Goal: Entertainment & Leisure: Consume media (video, audio)

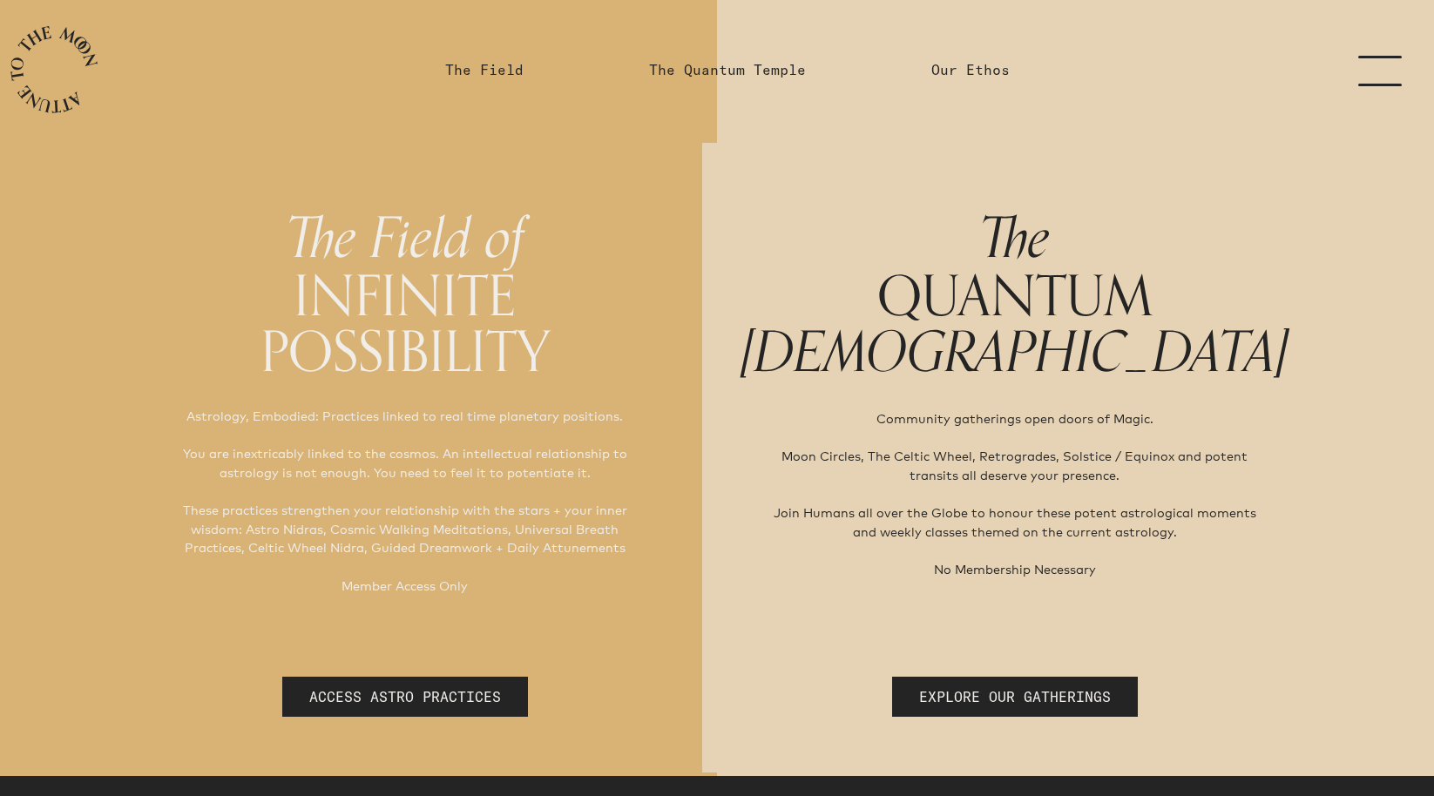
click at [1375, 83] on link "menu" at bounding box center [1390, 69] width 87 height 139
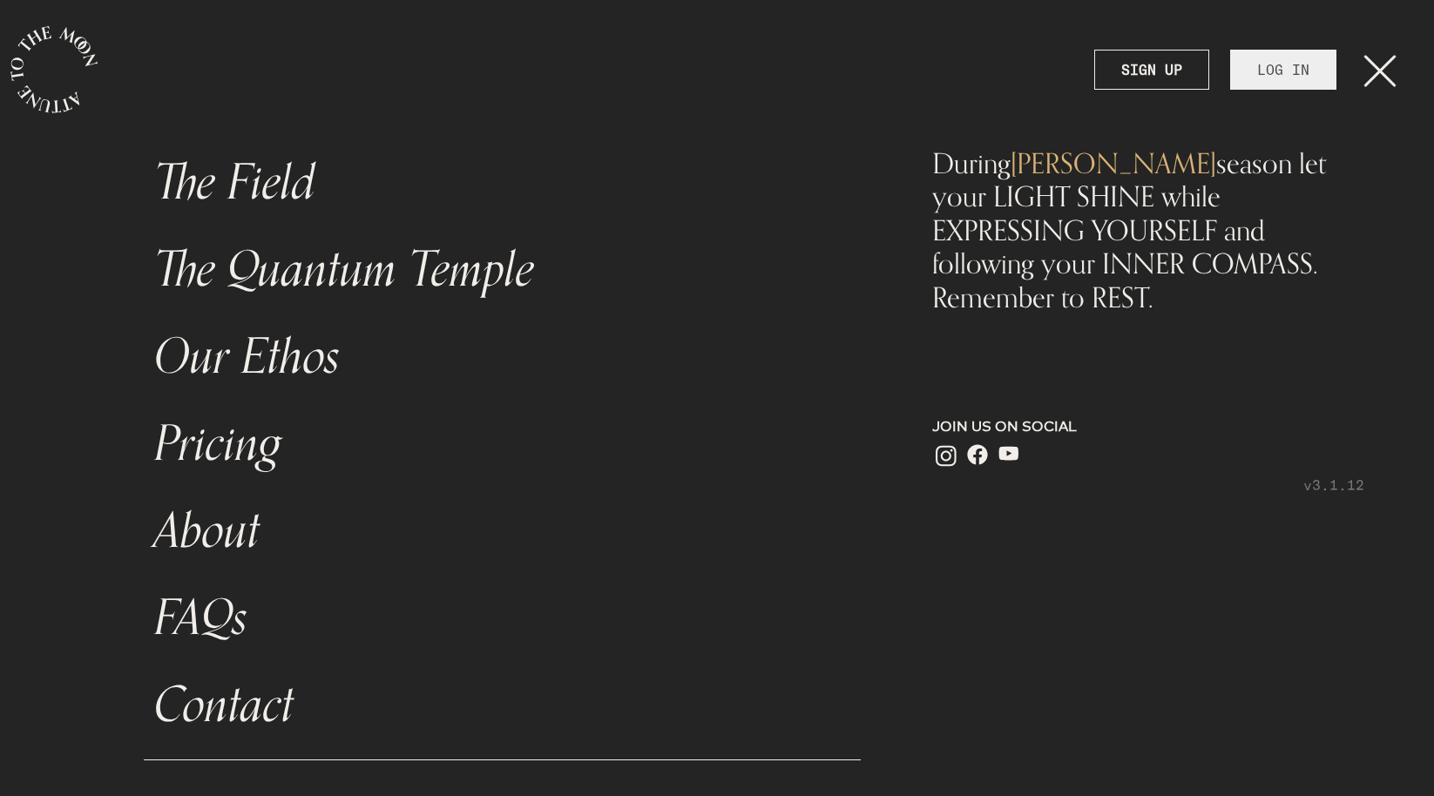
click at [1271, 73] on link "LOG IN" at bounding box center [1283, 70] width 106 height 40
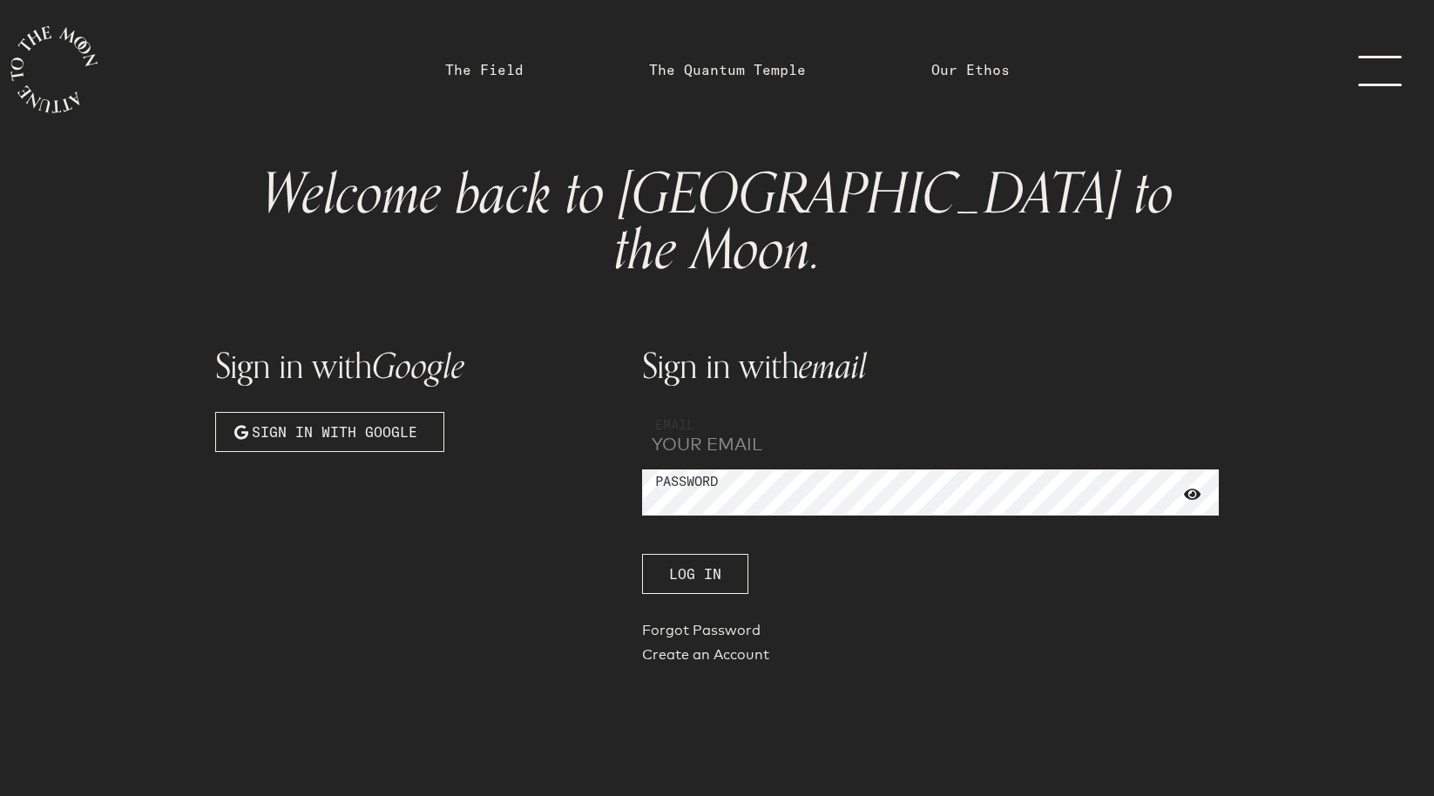
type input "[EMAIL_ADDRESS][DOMAIN_NAME]"
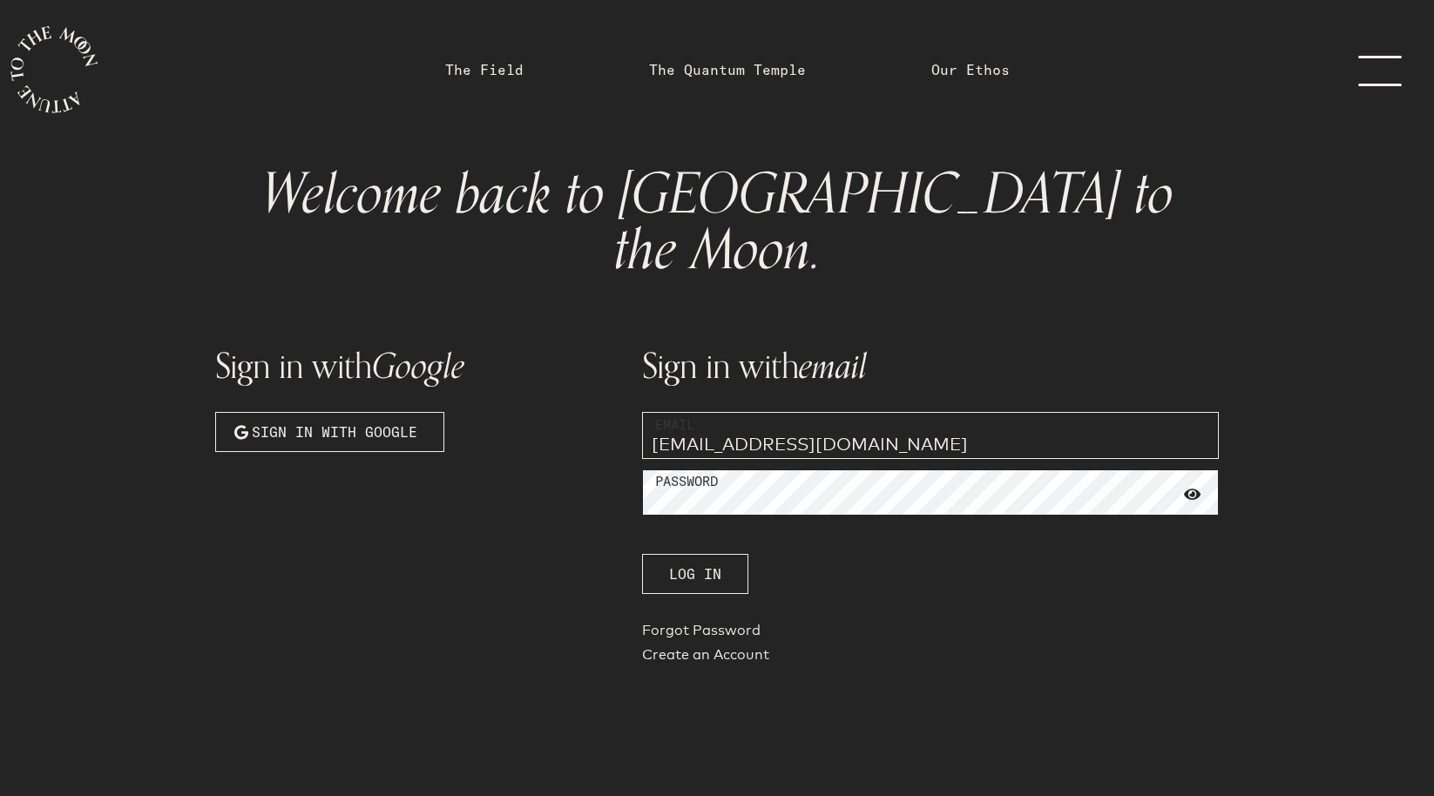
click at [694, 554] on button "Log In" at bounding box center [695, 574] width 106 height 40
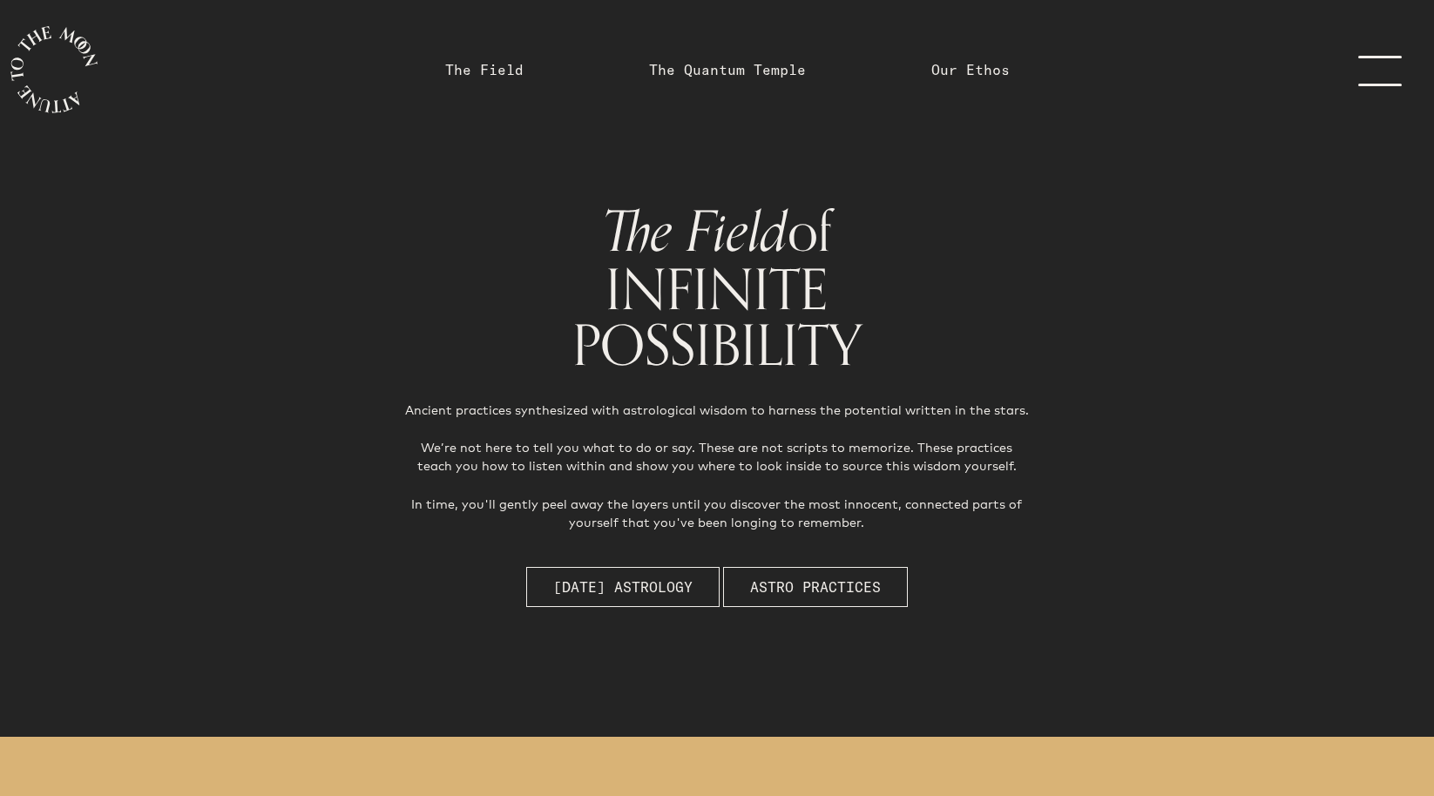
click at [1396, 76] on link "menu" at bounding box center [1390, 69] width 87 height 139
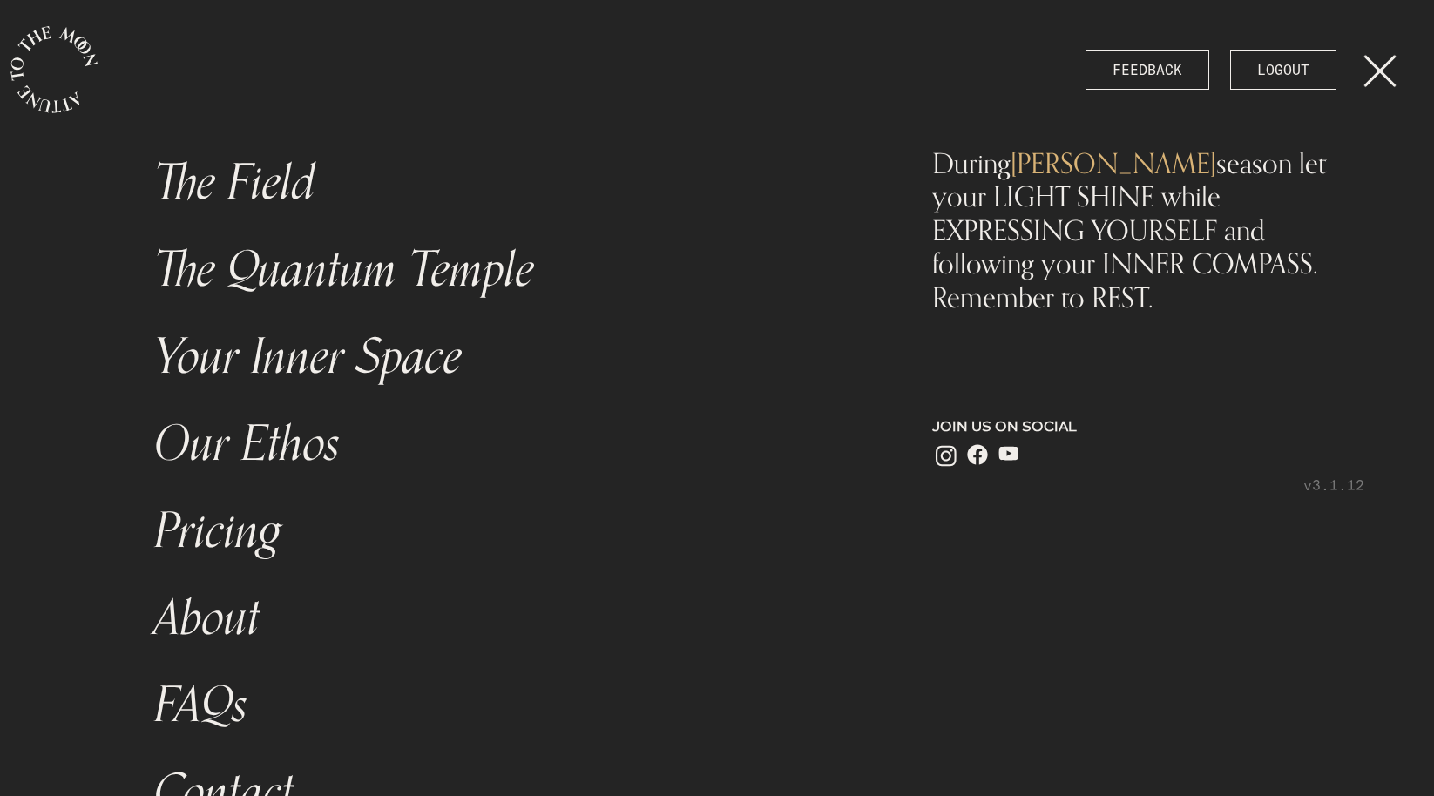
click at [267, 178] on link "The Field" at bounding box center [502, 182] width 717 height 87
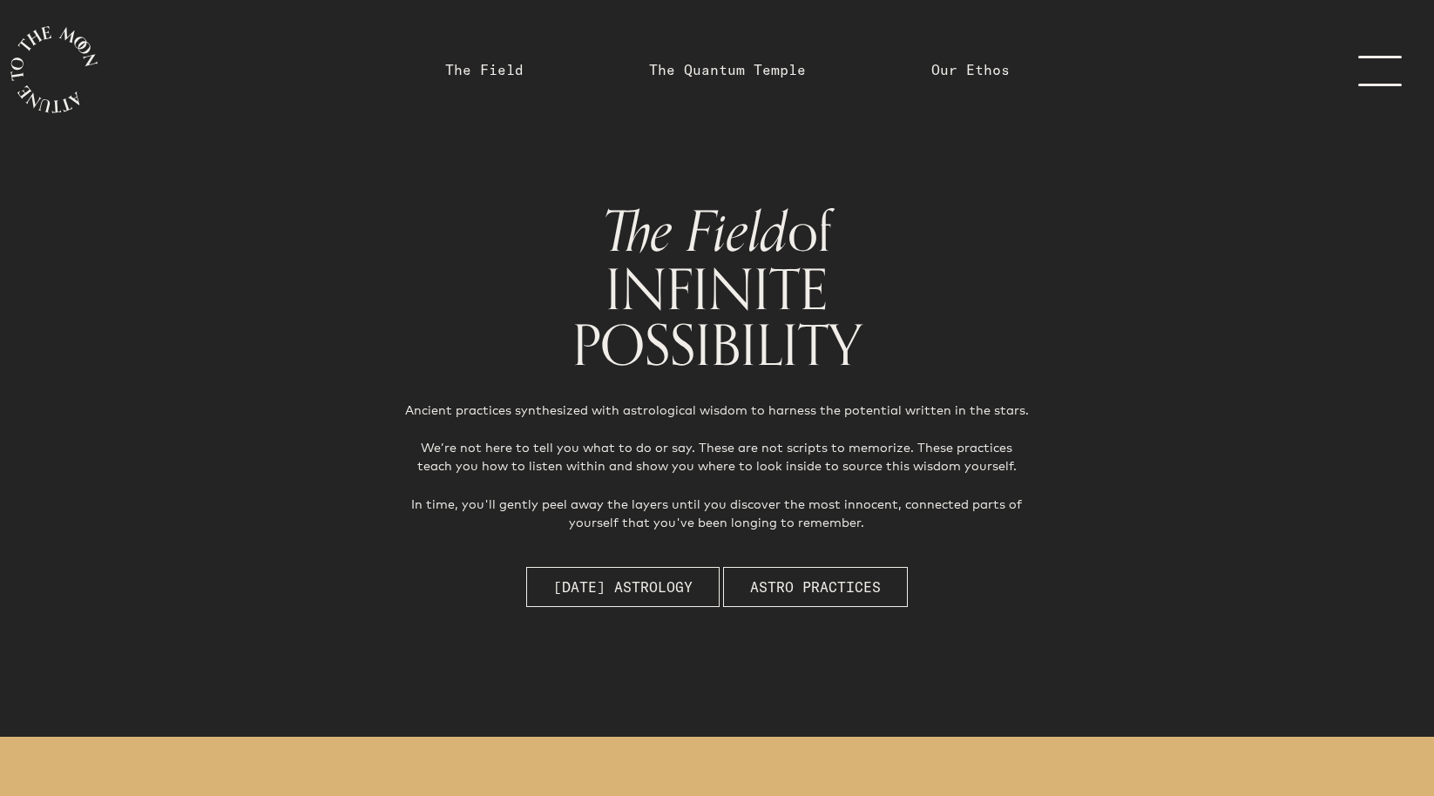
click at [1388, 72] on link "menu" at bounding box center [1390, 69] width 87 height 139
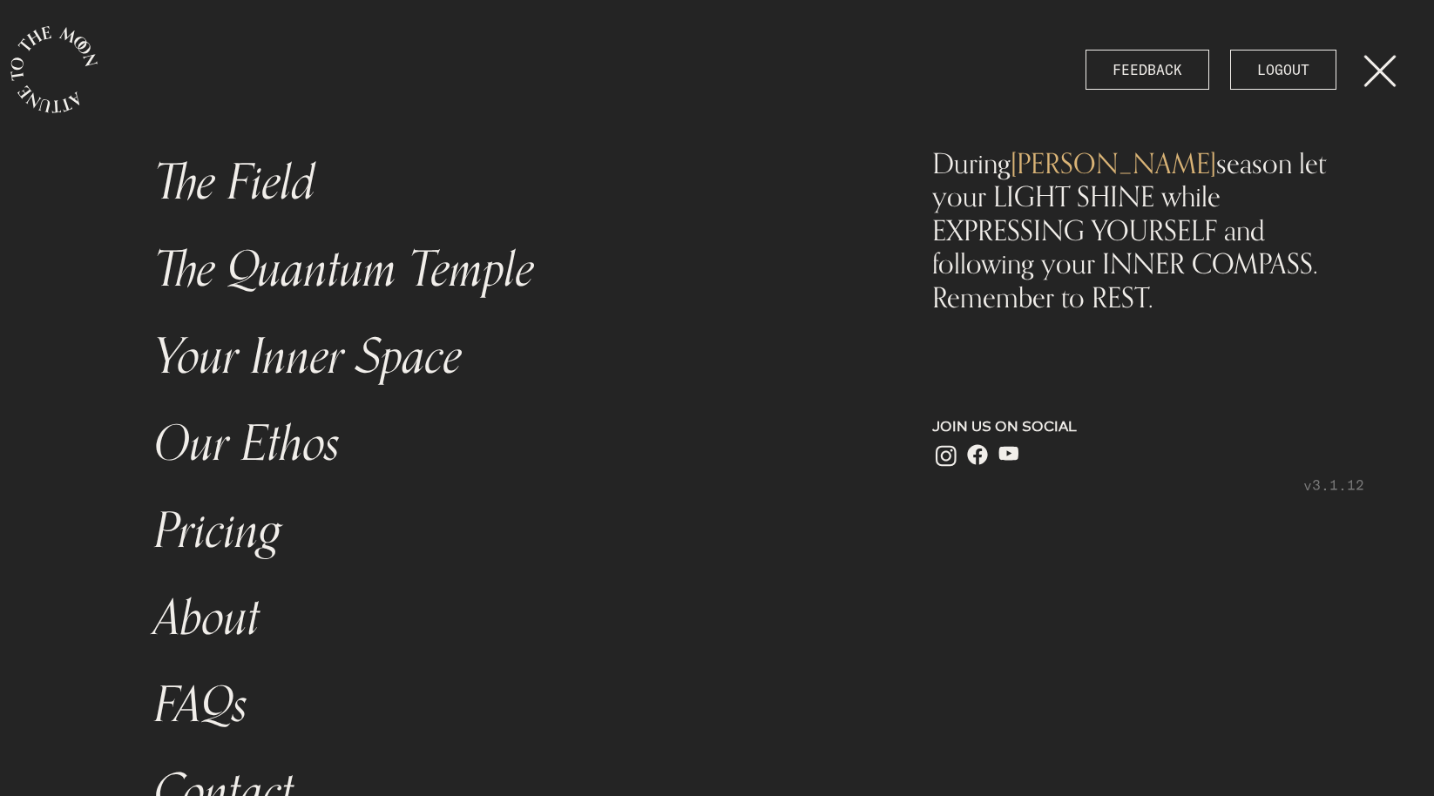
click at [338, 281] on link "The Quantum Temple" at bounding box center [502, 269] width 717 height 87
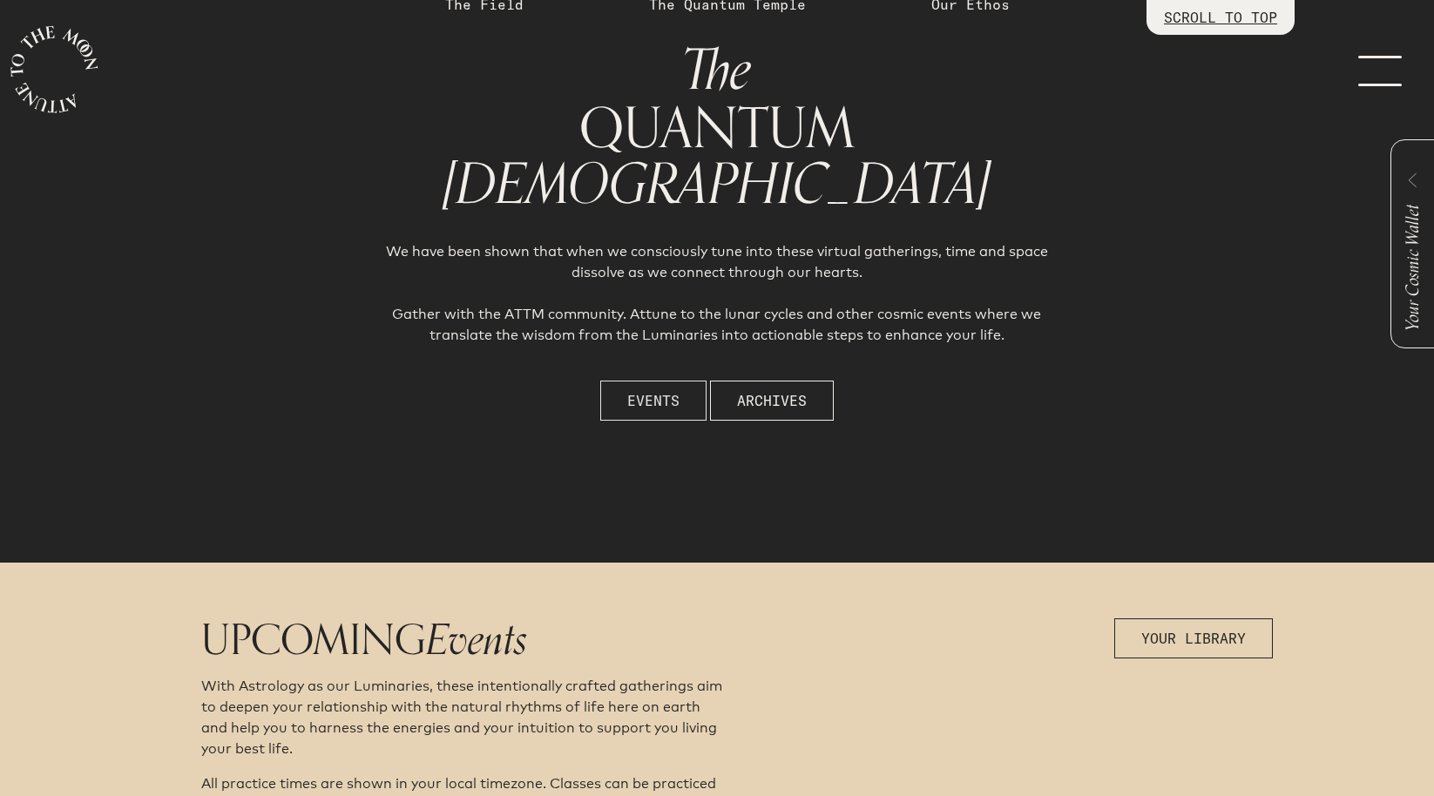
scroll to position [174, 1]
click at [667, 401] on span "Events" at bounding box center [653, 400] width 52 height 21
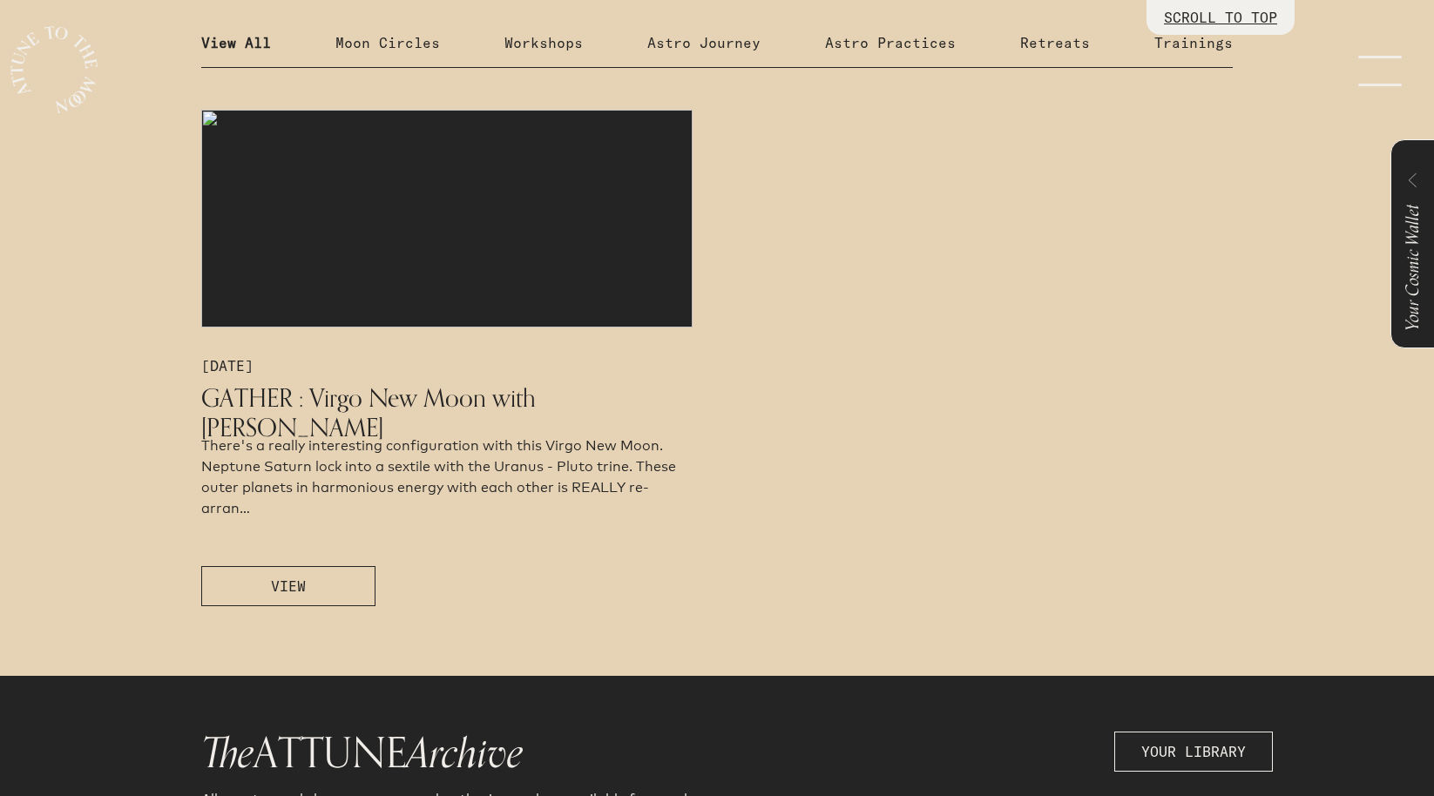
scroll to position [1022, 0]
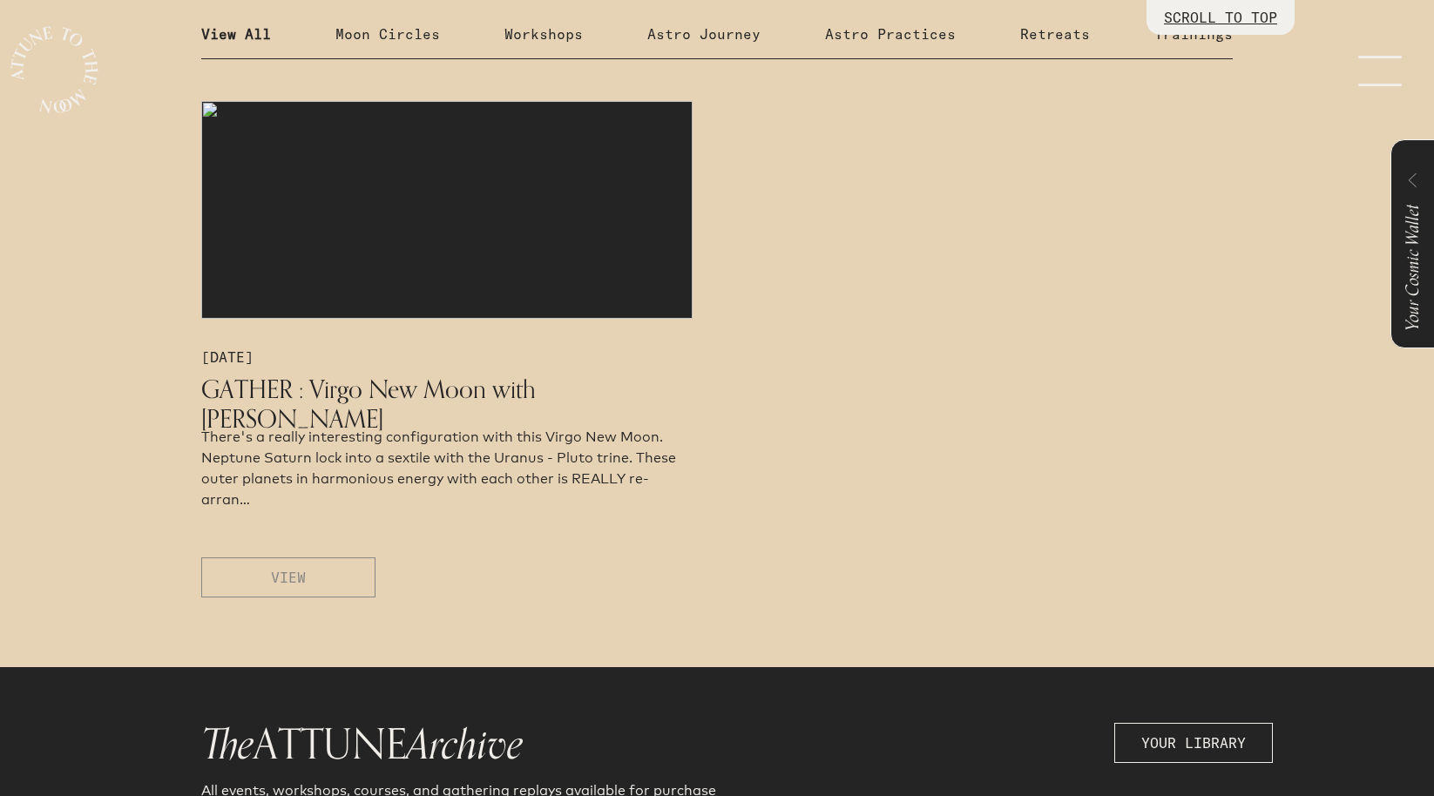
click at [314, 564] on button "VIEW" at bounding box center [288, 577] width 174 height 40
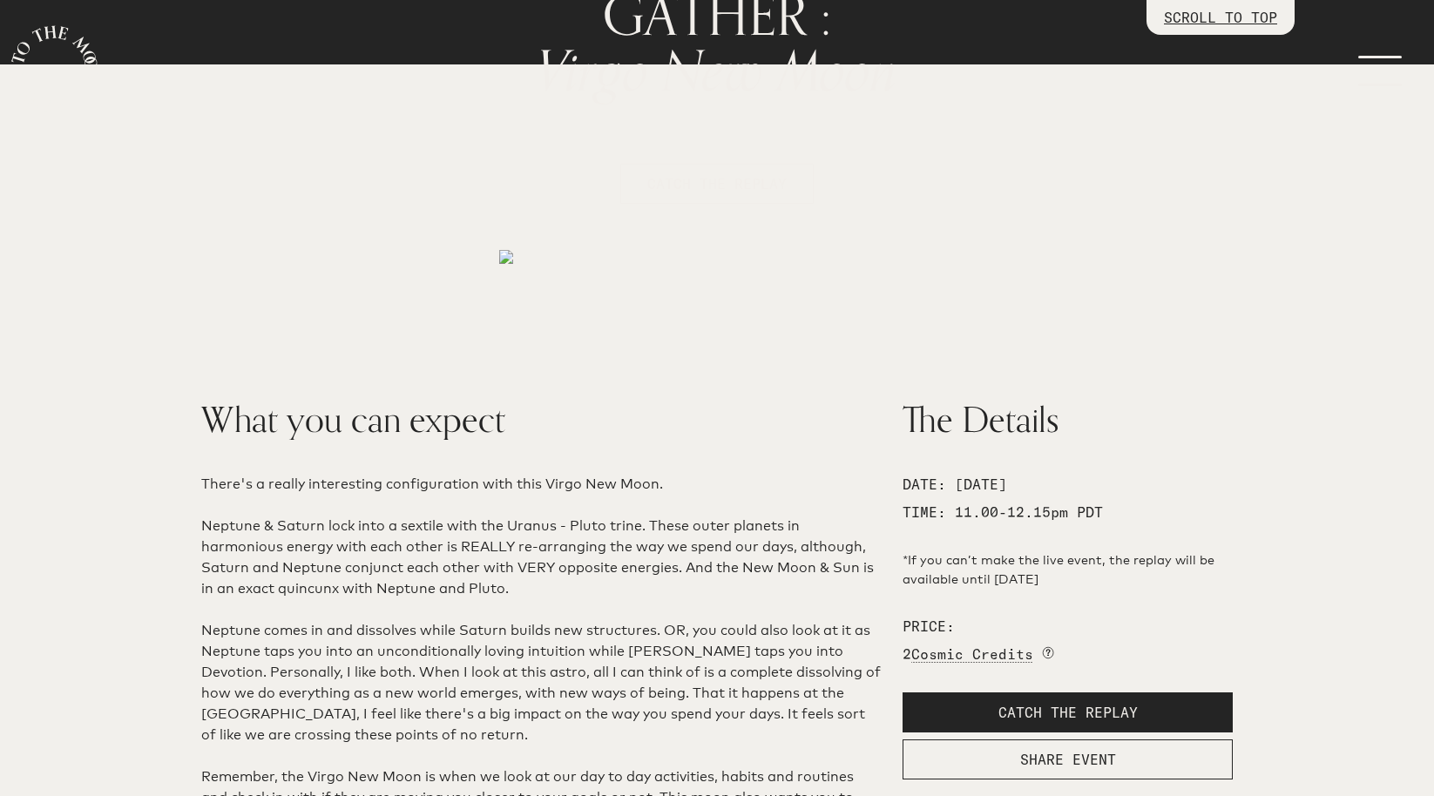
scroll to position [234, 0]
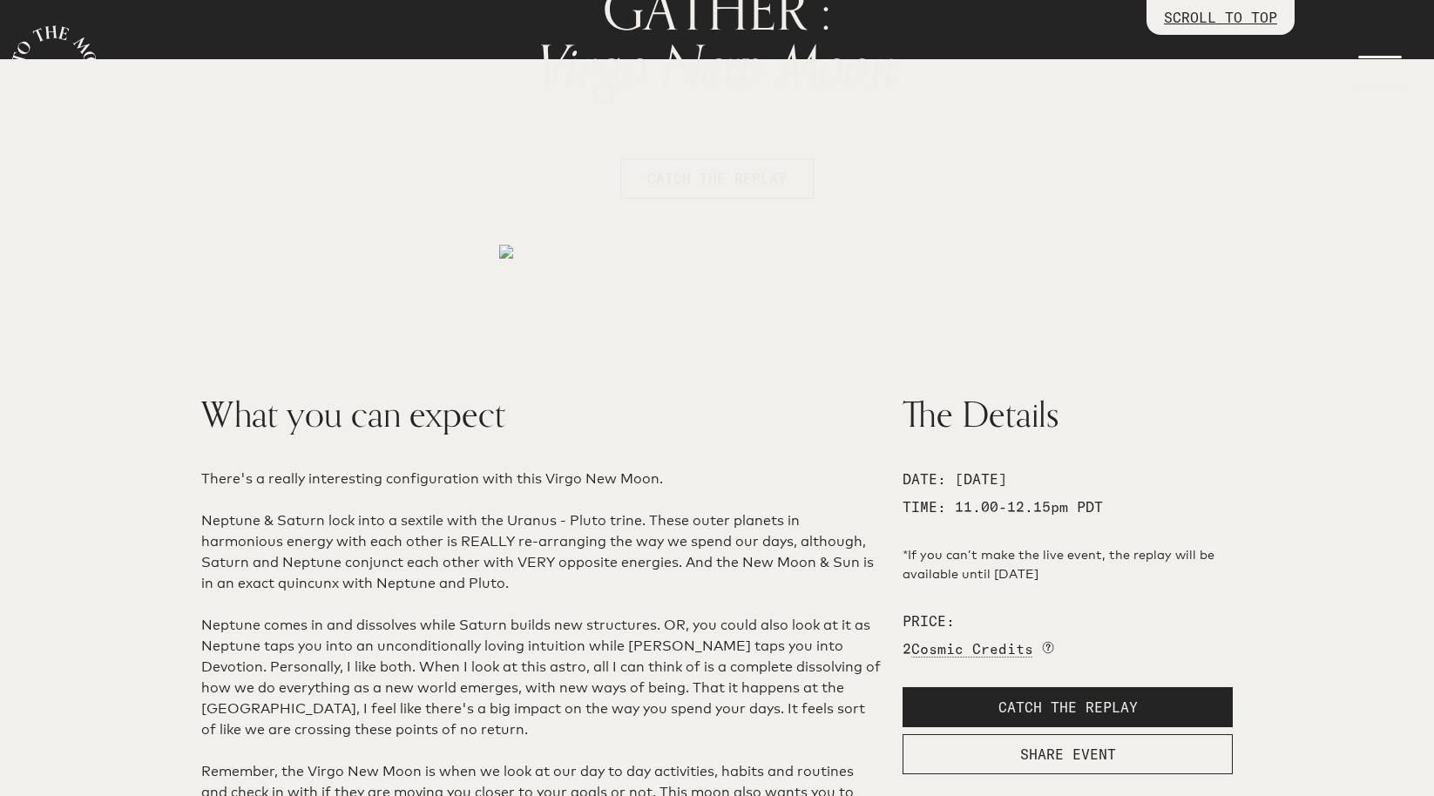
click at [757, 180] on span "CATCH THE REPLAY" at bounding box center [716, 178] width 139 height 21
click at [665, 179] on span "CATCH THE REPLAY" at bounding box center [716, 178] width 139 height 21
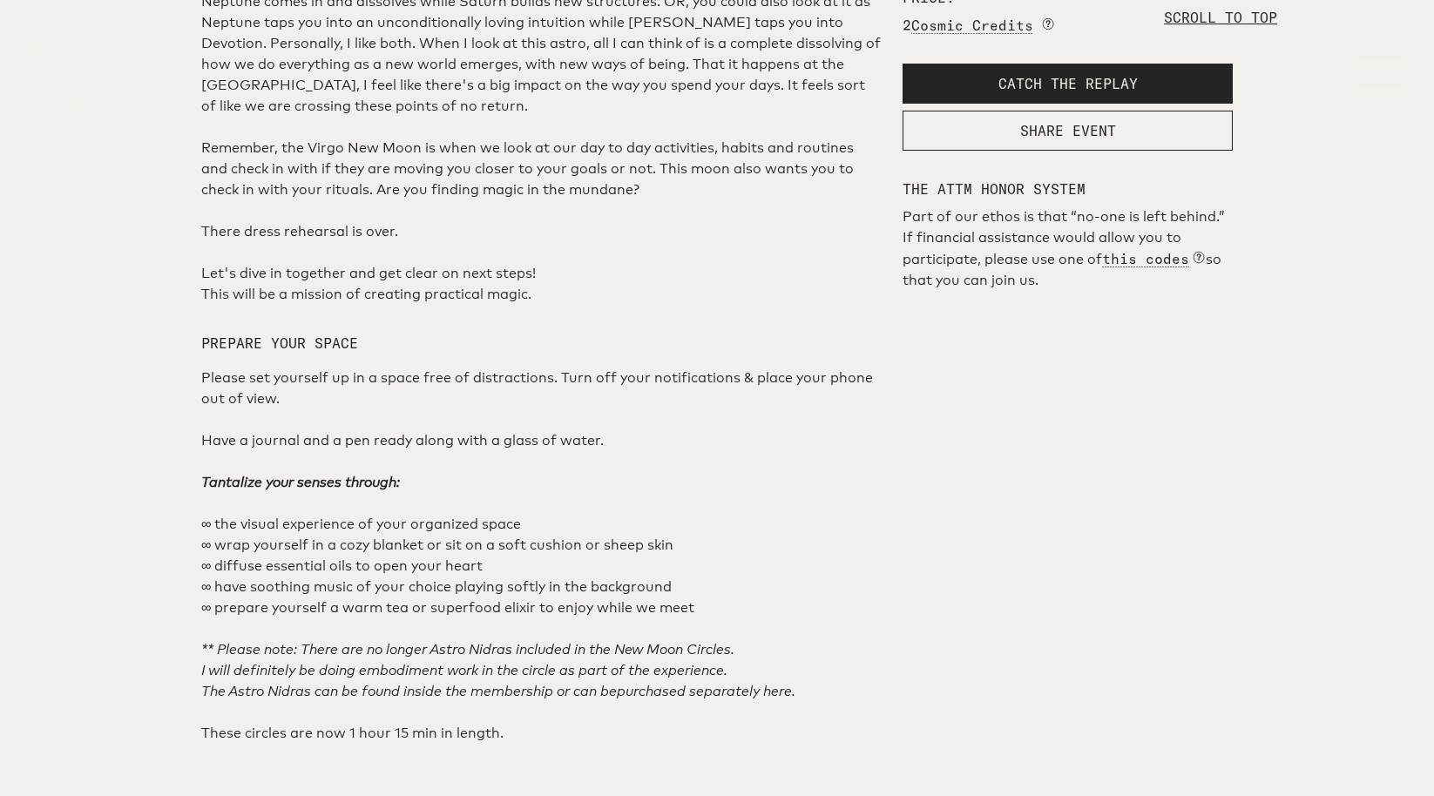
scroll to position [861, 0]
click at [990, 101] on button "CATCH THE REPLAY" at bounding box center [1067, 81] width 330 height 40
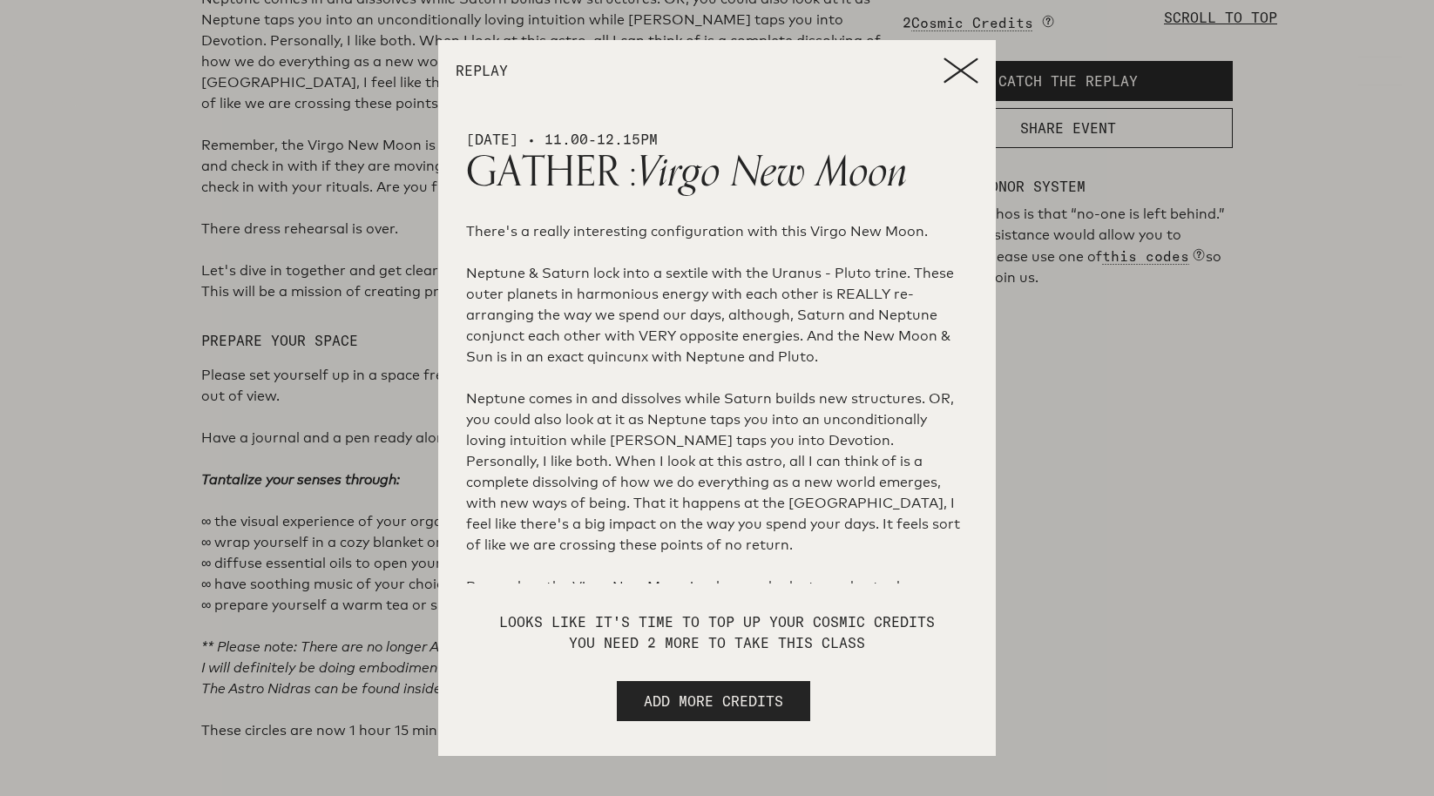
scroll to position [0, 0]
click at [966, 63] on icon at bounding box center [960, 70] width 35 height 26
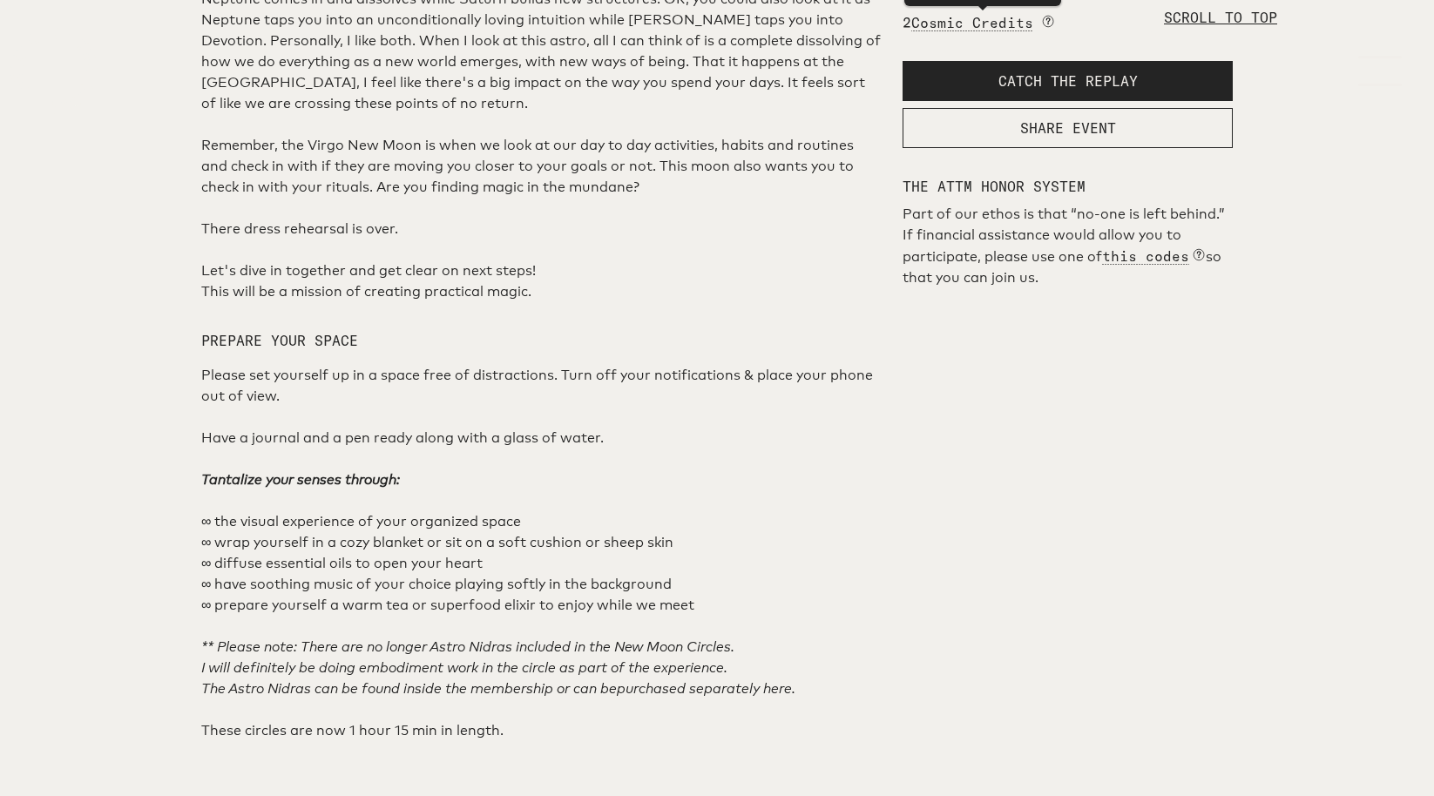
click at [1326, 371] on section "What you can expect There's a really interesting configuration with this Virgo …" at bounding box center [717, 653] width 1434 height 2005
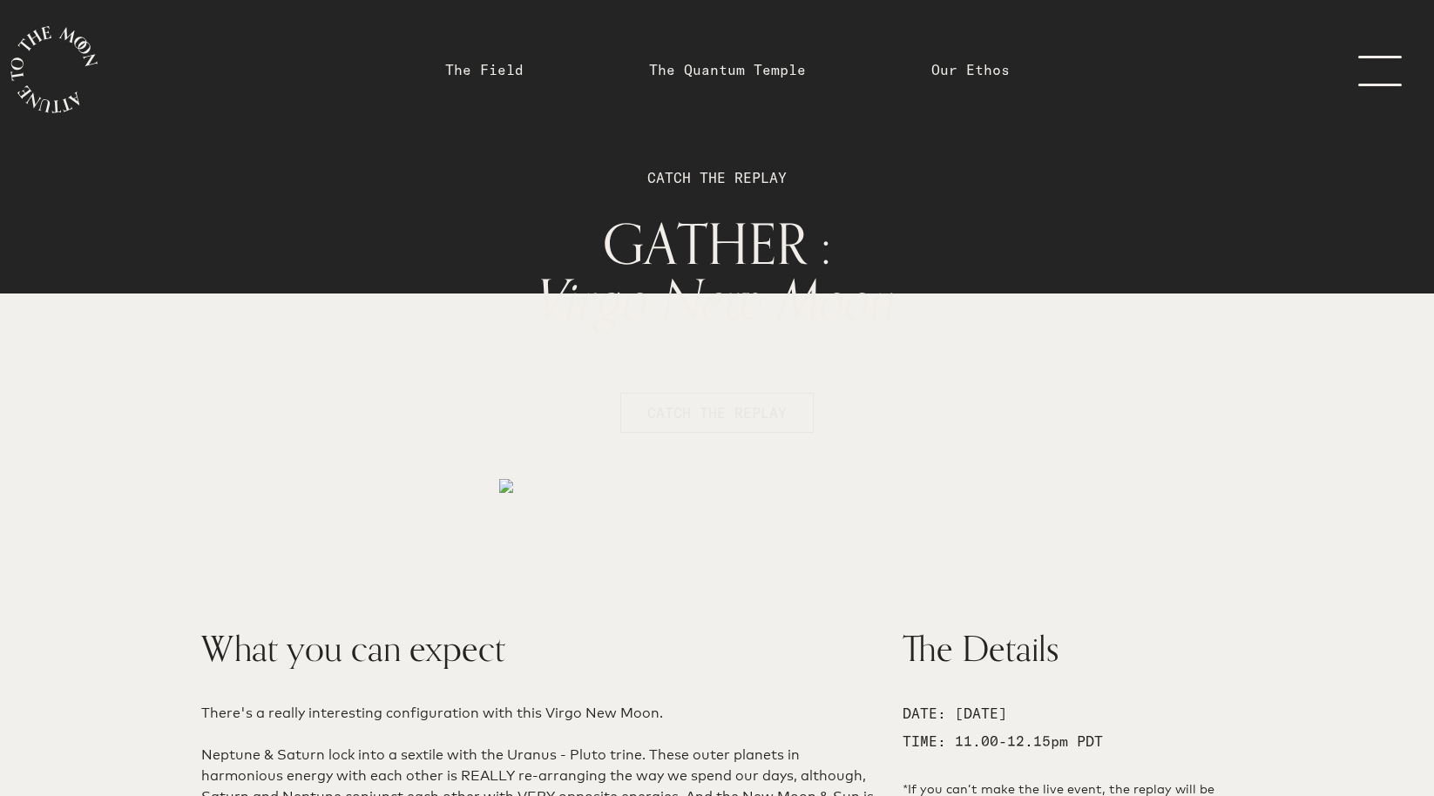
click at [715, 422] on span "CATCH THE REPLAY" at bounding box center [716, 412] width 139 height 21
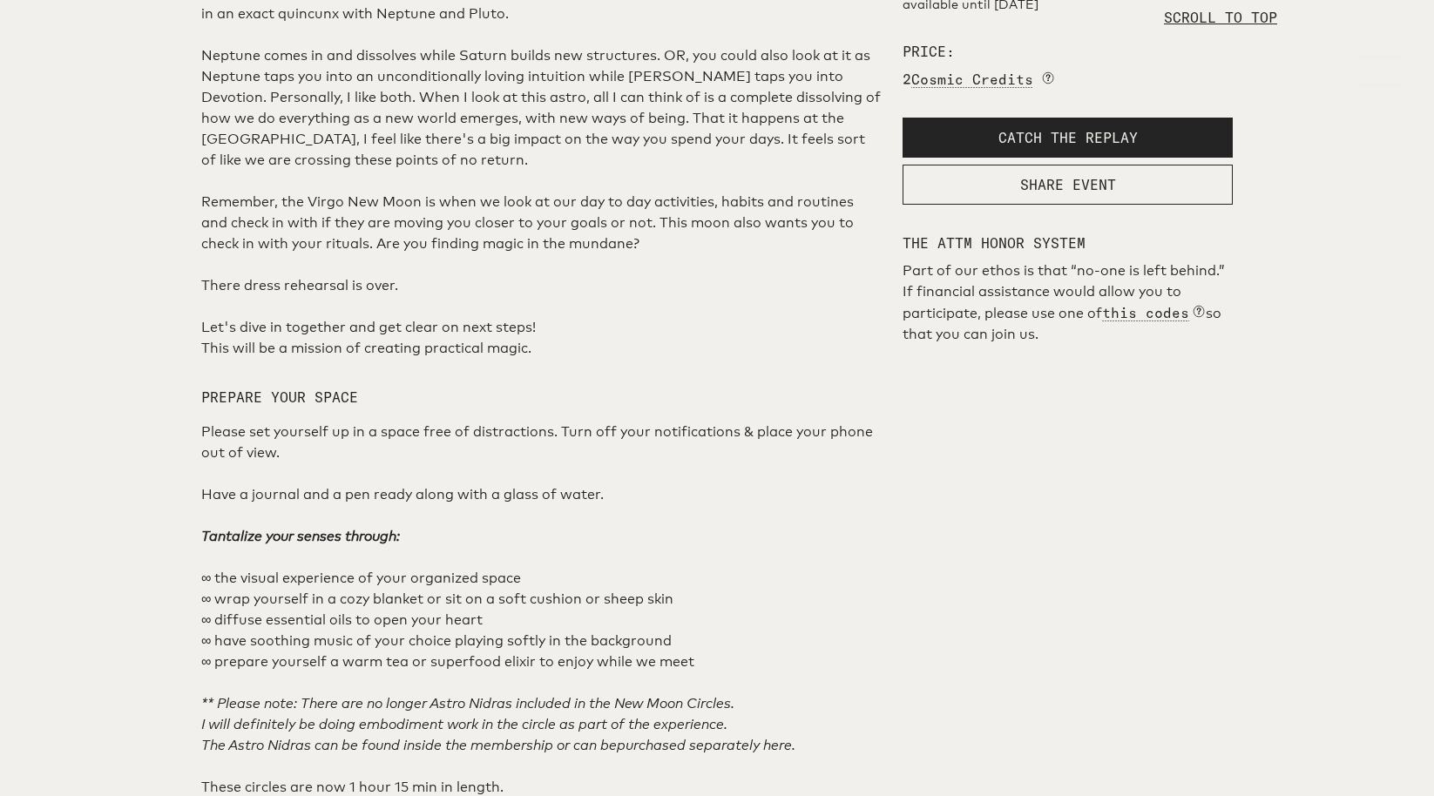
scroll to position [804, 0]
